Goal: Information Seeking & Learning: Learn about a topic

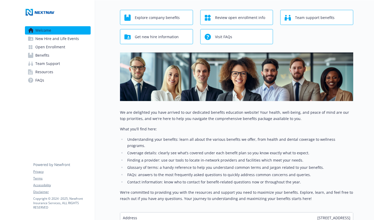
scroll to position [21, 0]
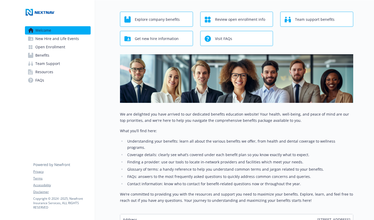
click at [217, 38] on span "Visit FAQs" at bounding box center [223, 39] width 17 height 10
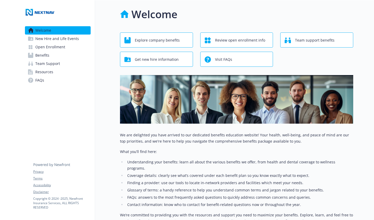
click at [226, 39] on span "Review open enrollment info" at bounding box center [240, 40] width 50 height 10
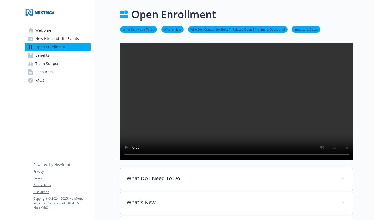
click at [234, 105] on video at bounding box center [236, 101] width 233 height 117
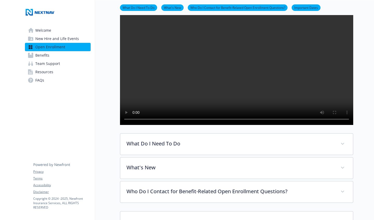
scroll to position [45, 0]
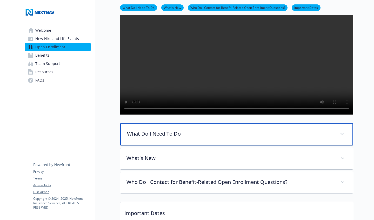
click at [181, 105] on p "What Do I Need To Do" at bounding box center [230, 134] width 207 height 8
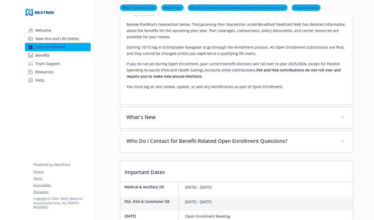
scroll to position [294, 0]
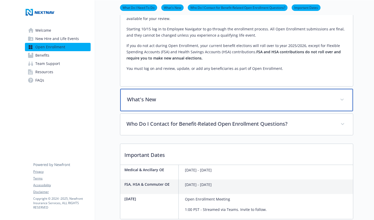
click at [170, 103] on p "What's New" at bounding box center [230, 100] width 207 height 8
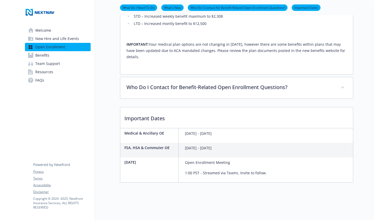
scroll to position [461, 0]
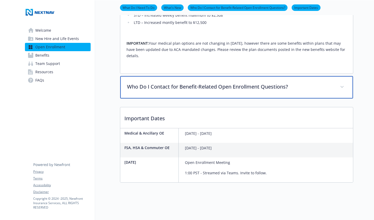
click at [242, 93] on div "Who Do I Contact for Benefit-Related Open Enrollment Questions?" at bounding box center [236, 87] width 233 height 22
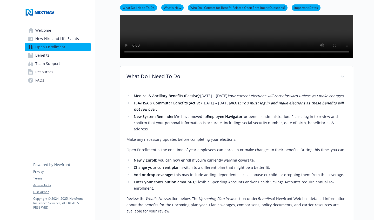
scroll to position [95, 0]
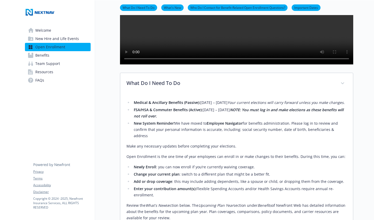
click at [144, 9] on link "What Do I Need To Do" at bounding box center [138, 7] width 37 height 5
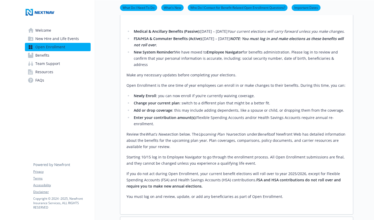
click at [169, 8] on link "What's New" at bounding box center [172, 7] width 22 height 5
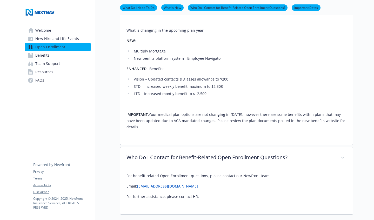
click at [52, 54] on link "Benefits" at bounding box center [58, 55] width 66 height 8
